Goal: Communication & Community: Answer question/provide support

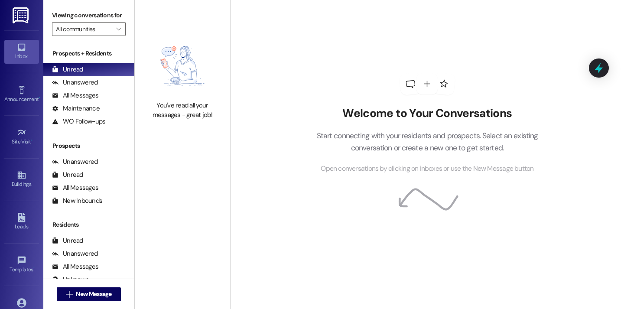
click at [314, 64] on div "Welcome to Your Conversations Start connecting with your residents and prospect…" at bounding box center [427, 123] width 260 height 247
click at [94, 291] on span "New Message" at bounding box center [94, 294] width 36 height 9
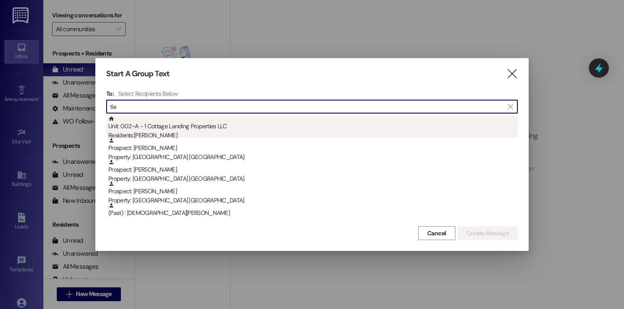
type input "tia"
click at [163, 134] on div "Residents: Tia Miller" at bounding box center [313, 135] width 410 height 9
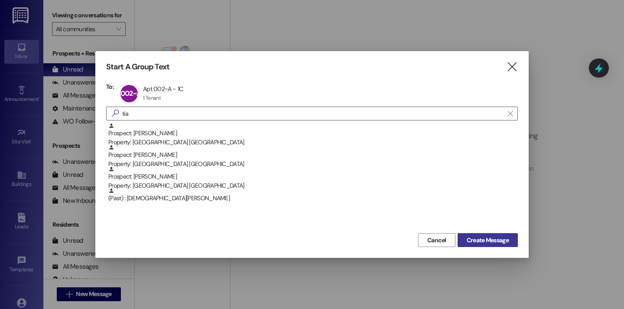
click at [462, 239] on button "Create Message" at bounding box center [488, 240] width 60 height 14
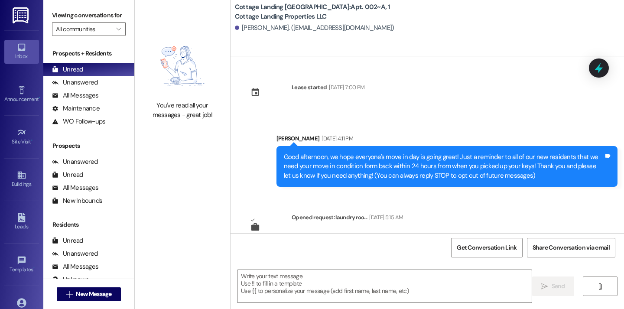
scroll to position [2805, 0]
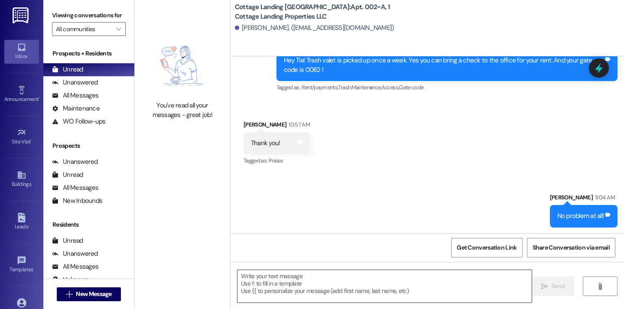
click at [375, 292] on textarea at bounding box center [385, 286] width 294 height 33
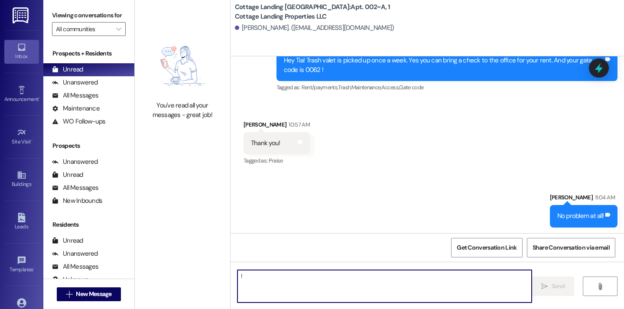
type textarea "!!"
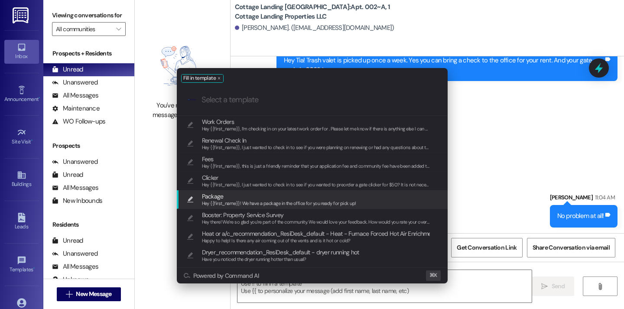
click at [248, 197] on span "Package" at bounding box center [279, 197] width 154 height 10
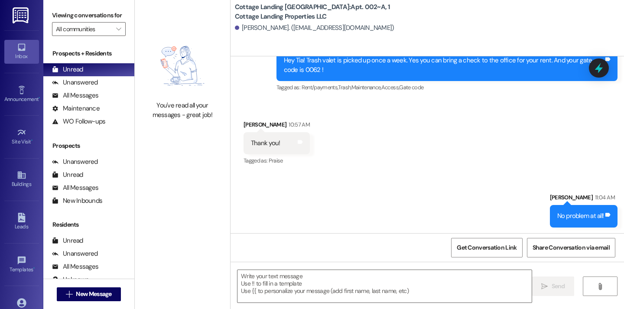
type textarea "Hey {{first_name}}! We have a package in the office for you ready for pick up!"
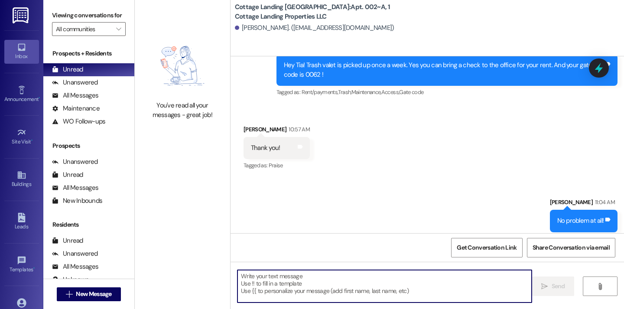
scroll to position [2865, 0]
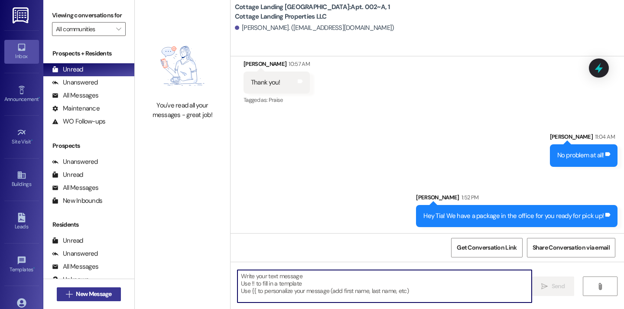
click at [111, 294] on span "New Message" at bounding box center [93, 294] width 39 height 9
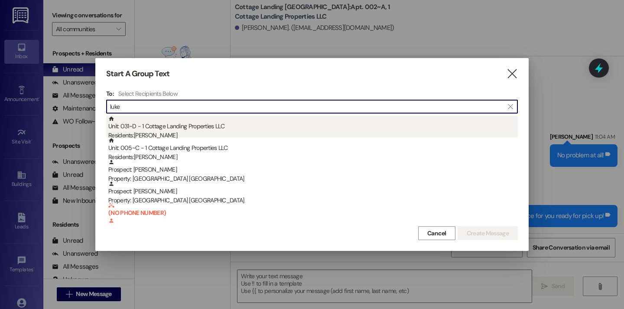
type input "luke"
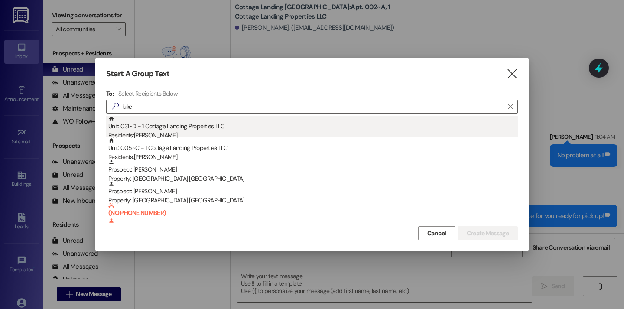
click at [196, 131] on div "Unit: 031~D - 1 Cottage Landing Properties LLC Residents: Luke Bertrand" at bounding box center [313, 128] width 410 height 25
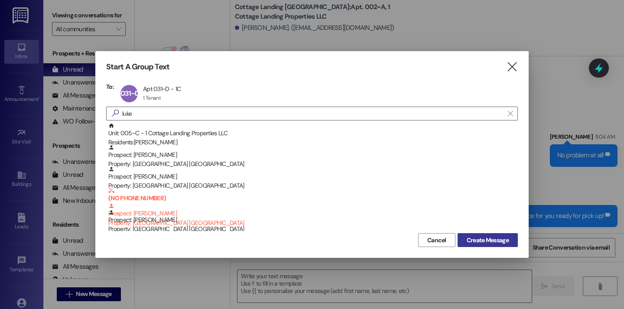
click at [496, 242] on span "Create Message" at bounding box center [488, 240] width 42 height 9
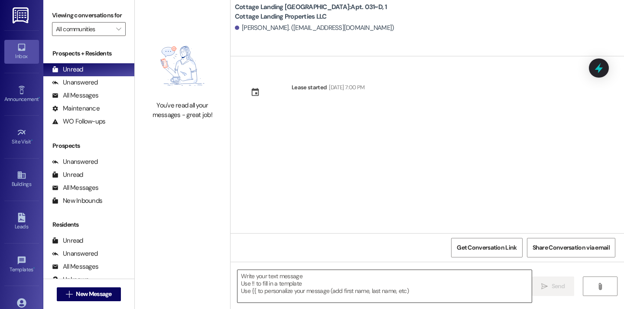
click at [332, 289] on textarea at bounding box center [385, 286] width 294 height 33
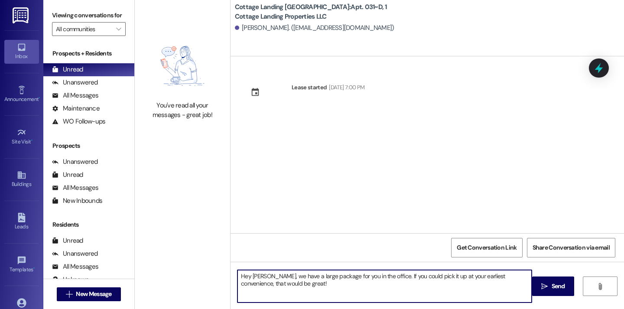
type textarea "Hey Luke, we have a large package for you in the office. If you could pick it u…"
